Goal: Information Seeking & Learning: Learn about a topic

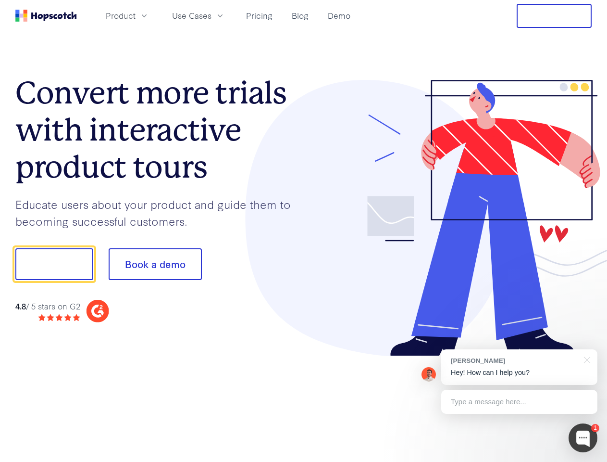
click at [304, 231] on div at bounding box center [448, 218] width 289 height 277
click at [136, 15] on span "Product" at bounding box center [121, 16] width 30 height 12
click at [212, 15] on span "Use Cases" at bounding box center [191, 16] width 39 height 12
click at [554, 16] on button "Free Trial" at bounding box center [554, 16] width 75 height 24
click at [54, 264] on button "Show me!" at bounding box center [54, 264] width 78 height 32
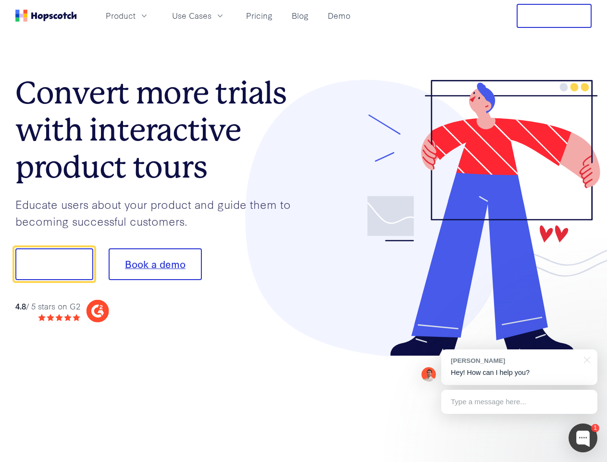
click at [155, 264] on button "Book a demo" at bounding box center [155, 264] width 93 height 32
click at [583, 438] on div at bounding box center [583, 437] width 29 height 29
click at [519, 367] on div "[PERSON_NAME] Hey! How can I help you?" at bounding box center [519, 367] width 156 height 36
click at [586, 359] on div at bounding box center [507, 327] width 180 height 192
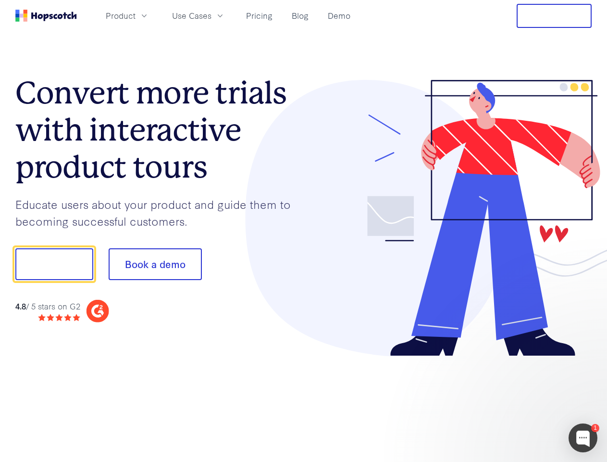
click at [519, 402] on div at bounding box center [507, 327] width 180 height 192
